Goal: Transaction & Acquisition: Purchase product/service

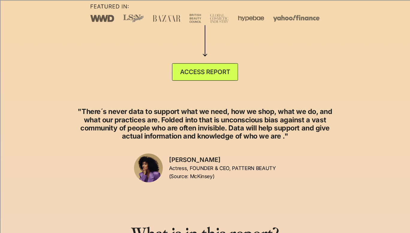
scroll to position [215, 0]
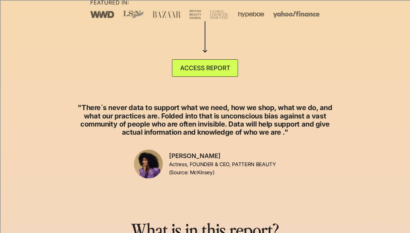
click at [199, 77] on link "ACCESS REPORT" at bounding box center [205, 67] width 66 height 17
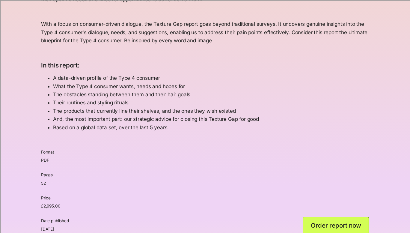
scroll to position [367, 0]
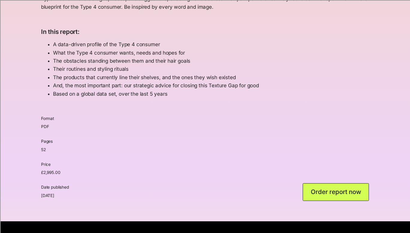
click at [311, 192] on link "Order report now" at bounding box center [336, 191] width 66 height 17
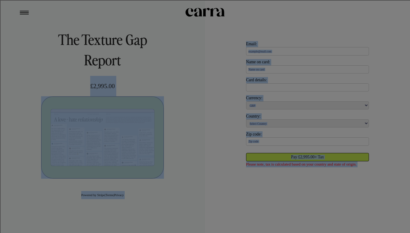
drag, startPoint x: 77, startPoint y: 88, endPoint x: 106, endPoint y: 86, distance: 29.7
click at [124, 83] on body "Gift cards Blog Reviews Carra Labs Texture Gap Texture Perspectives Podcast Abo…" at bounding box center [205, 226] width 410 height 453
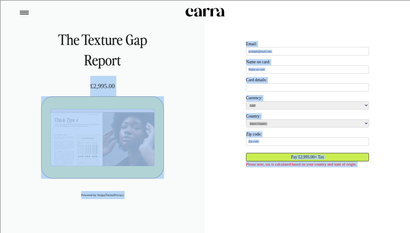
click at [89, 87] on div "The Texture Gap Report £2,995.00" at bounding box center [102, 63] width 123 height 68
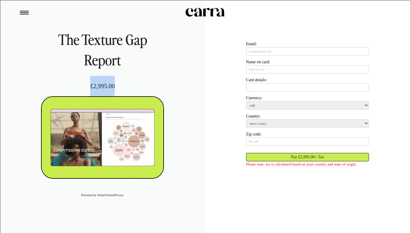
drag, startPoint x: 90, startPoint y: 87, endPoint x: 116, endPoint y: 84, distance: 26.6
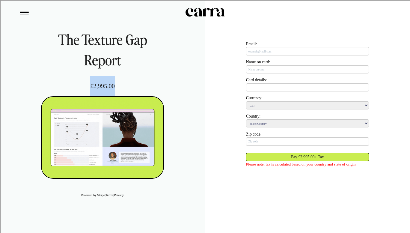
click at [116, 84] on div "The Texture Gap Report £2,995.00" at bounding box center [102, 63] width 123 height 68
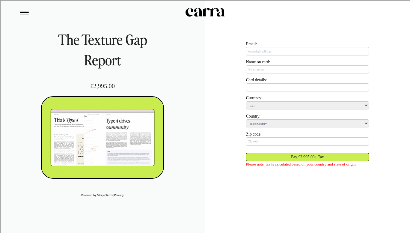
click at [151, 68] on h1 "The Texture Gap Report" at bounding box center [102, 49] width 123 height 41
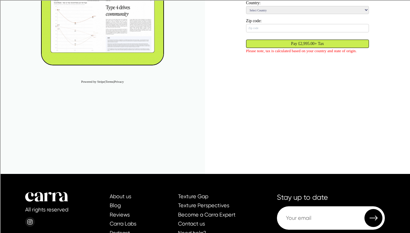
scroll to position [114, 0]
